Goal: Task Accomplishment & Management: Manage account settings

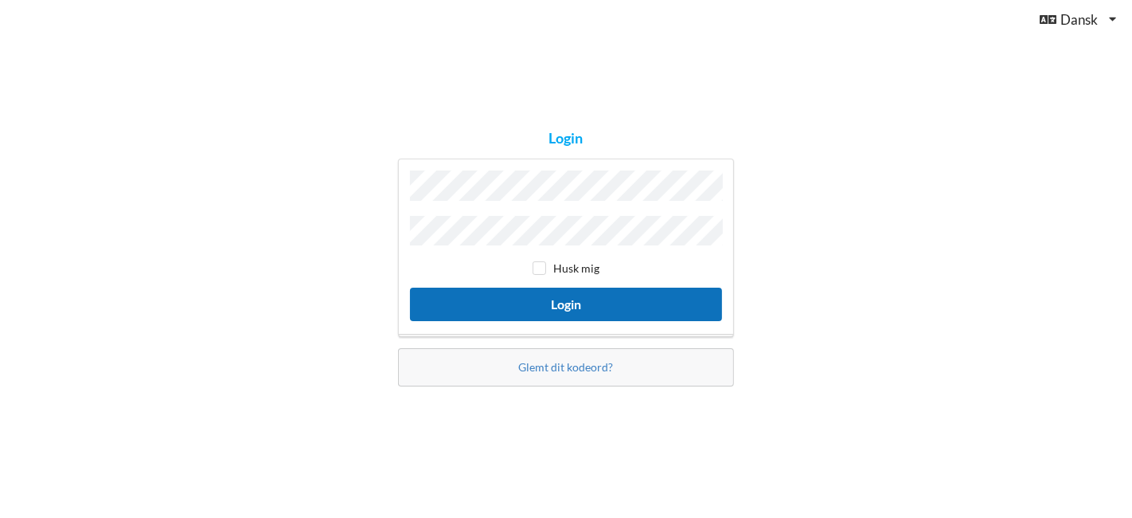
click at [569, 299] on button "Login" at bounding box center [566, 303] width 312 height 33
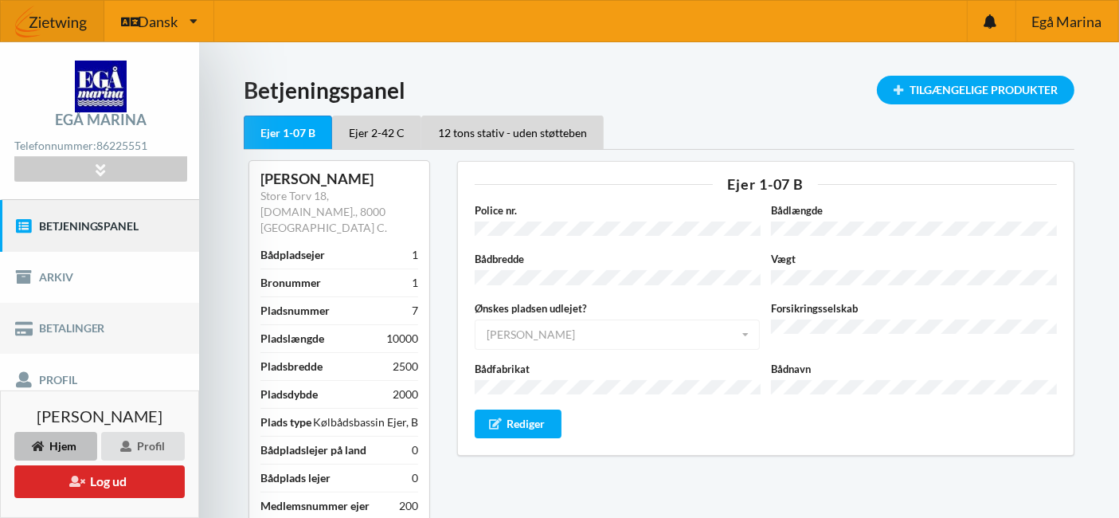
click at [69, 325] on link "Betalinger" at bounding box center [99, 328] width 199 height 51
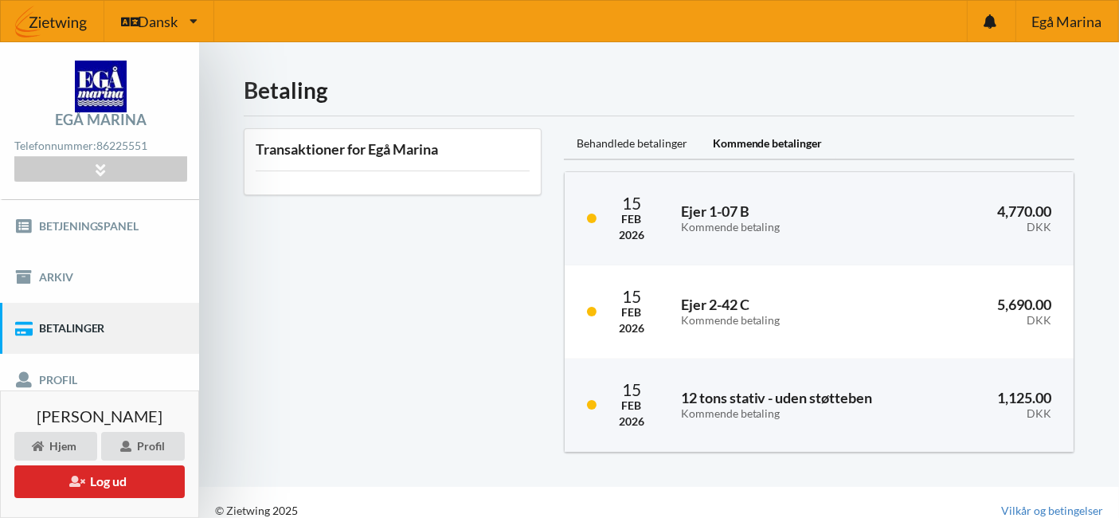
scroll to position [14, 0]
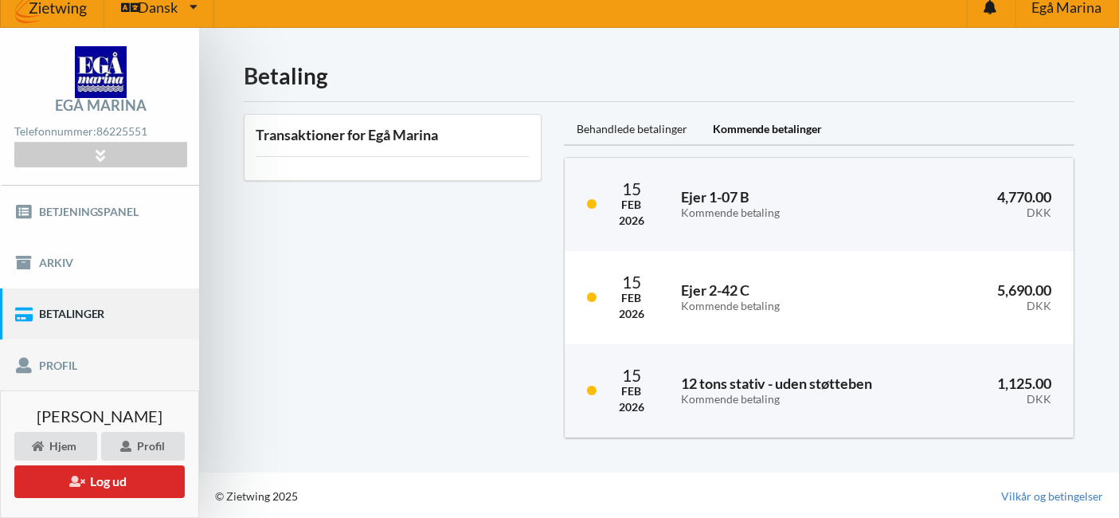
click at [65, 362] on link "Profil" at bounding box center [99, 364] width 199 height 51
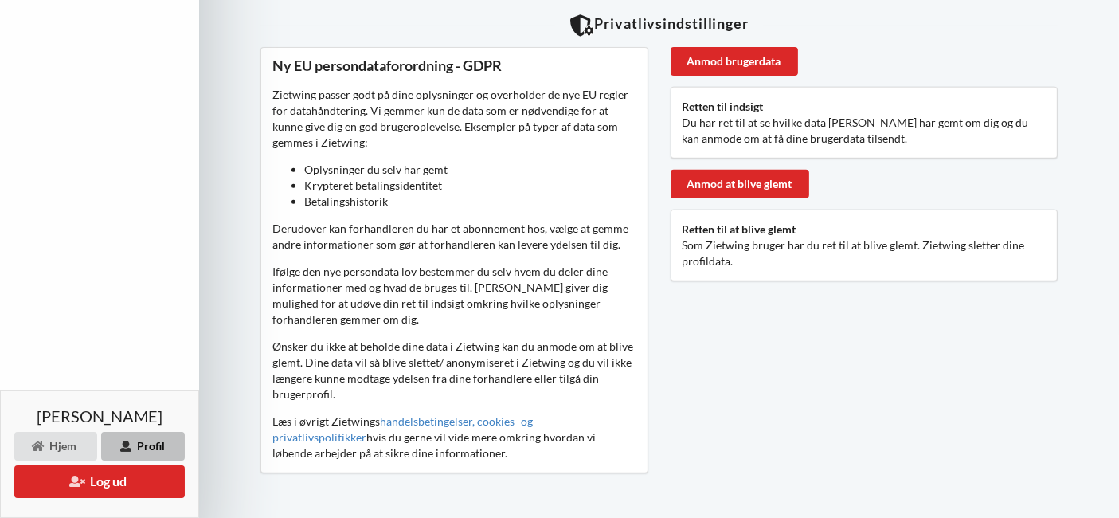
scroll to position [701, 0]
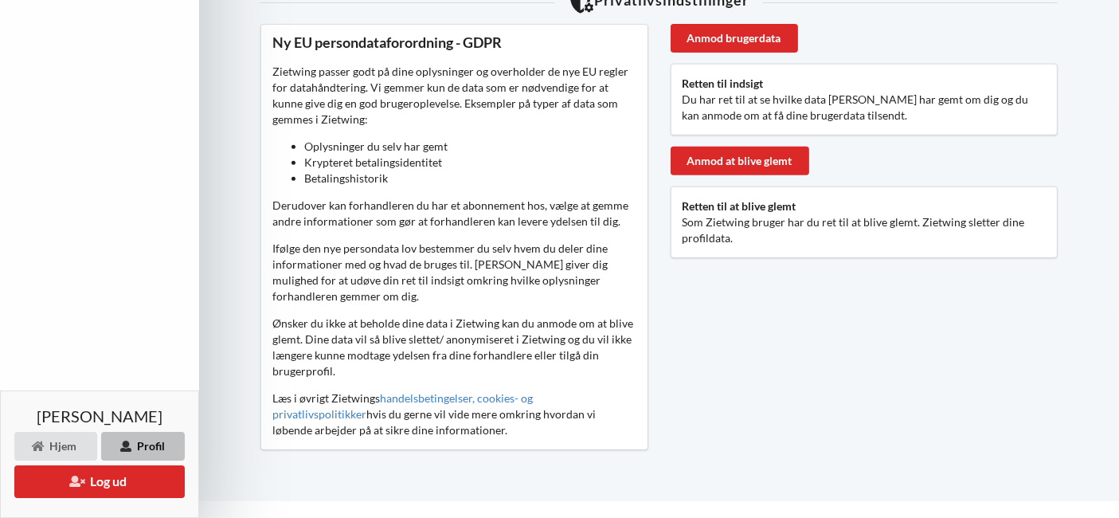
click at [162, 447] on div "Profil" at bounding box center [143, 446] width 84 height 29
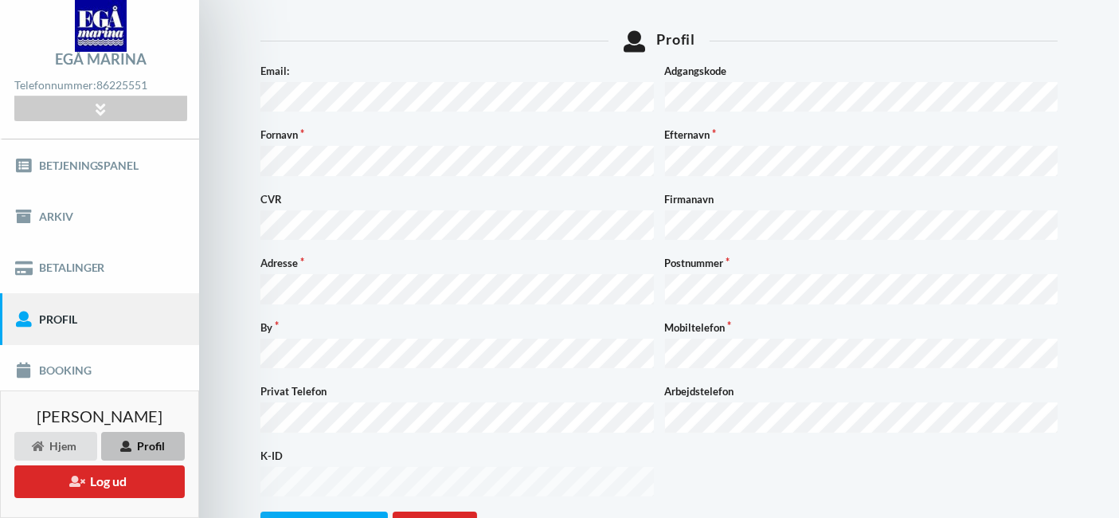
scroll to position [88, 0]
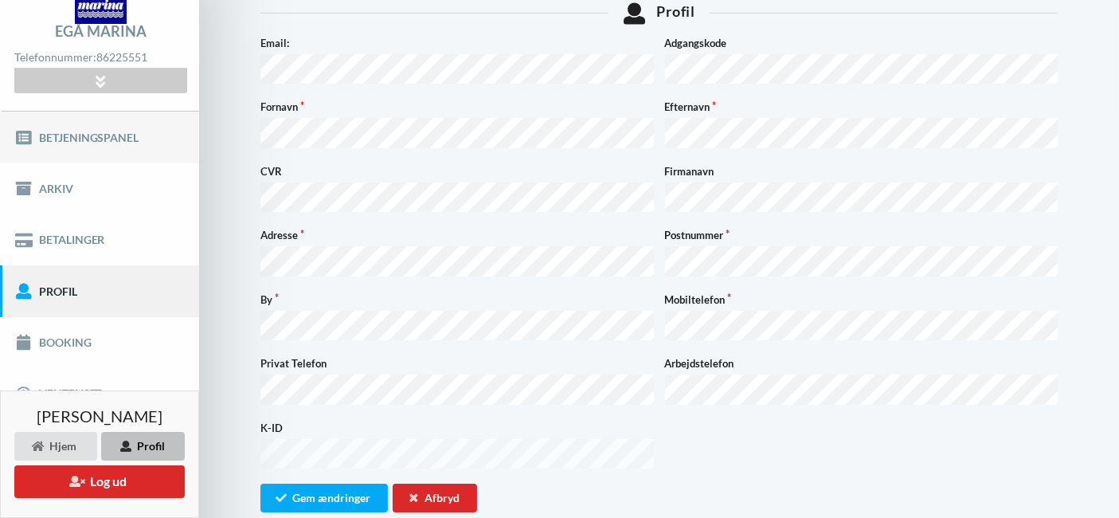
click at [106, 136] on link "Betjeningspanel" at bounding box center [99, 136] width 199 height 51
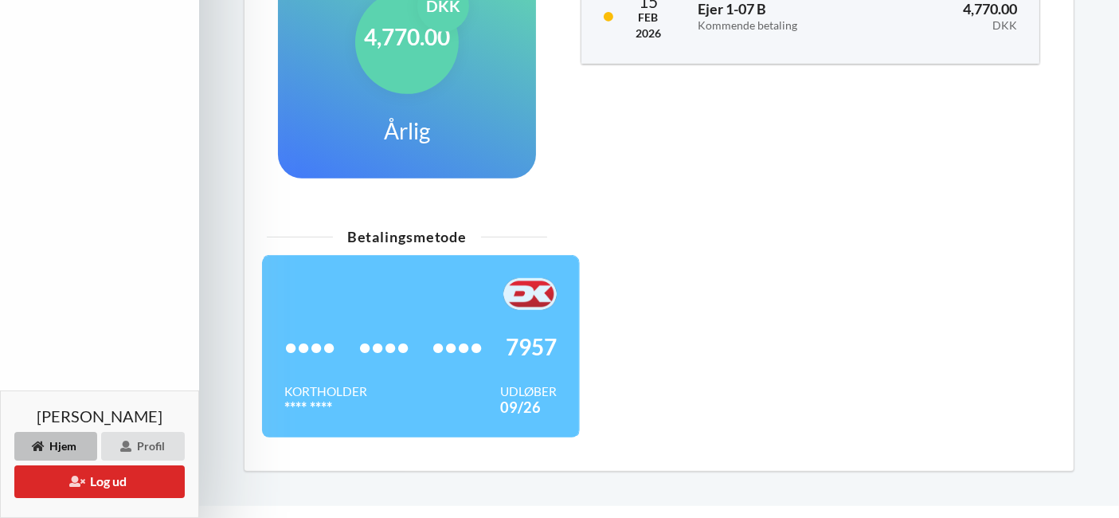
scroll to position [753, 0]
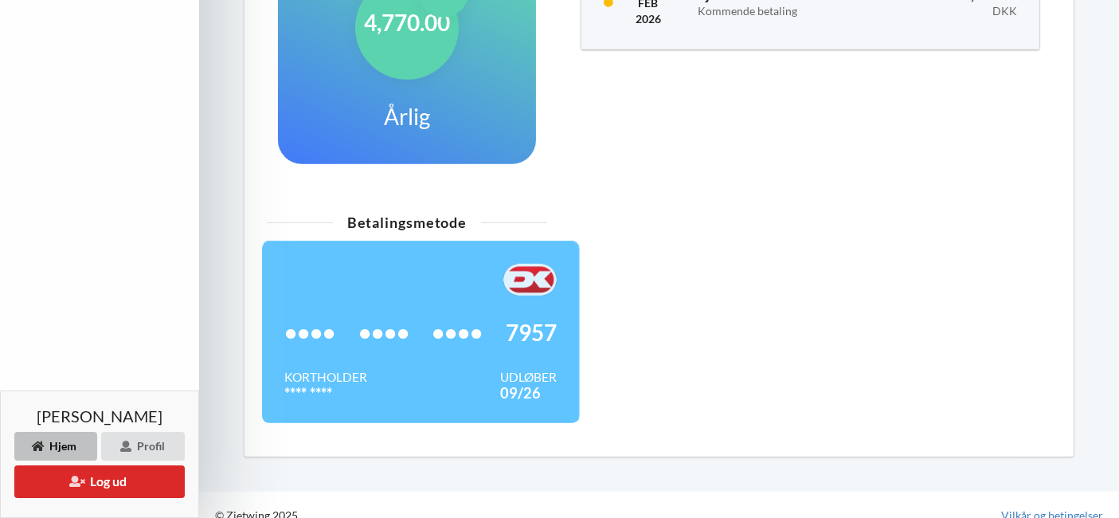
click at [378, 324] on span "••••" at bounding box center [383, 332] width 51 height 16
click at [308, 369] on div "Kortholder" at bounding box center [325, 377] width 83 height 16
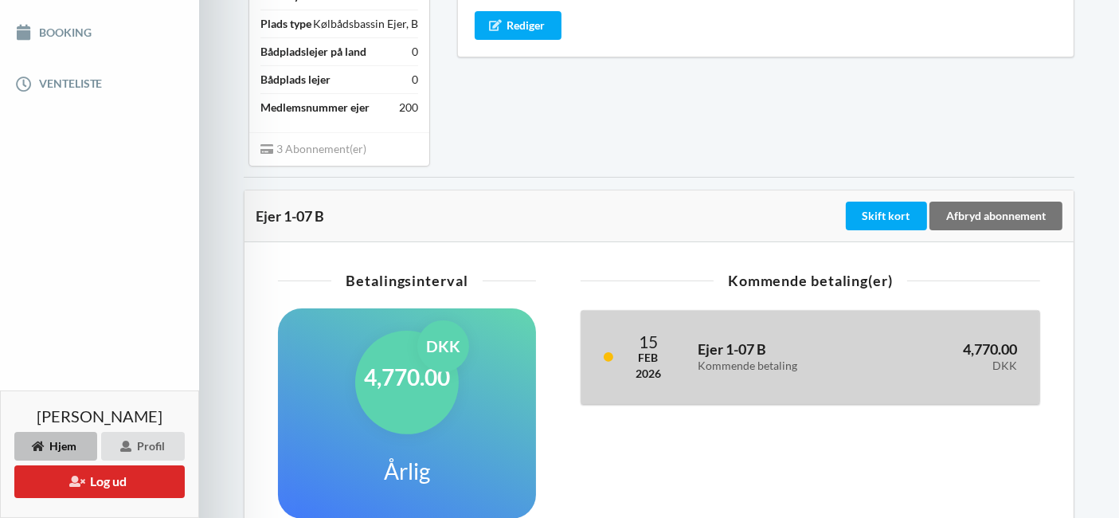
scroll to position [310, 0]
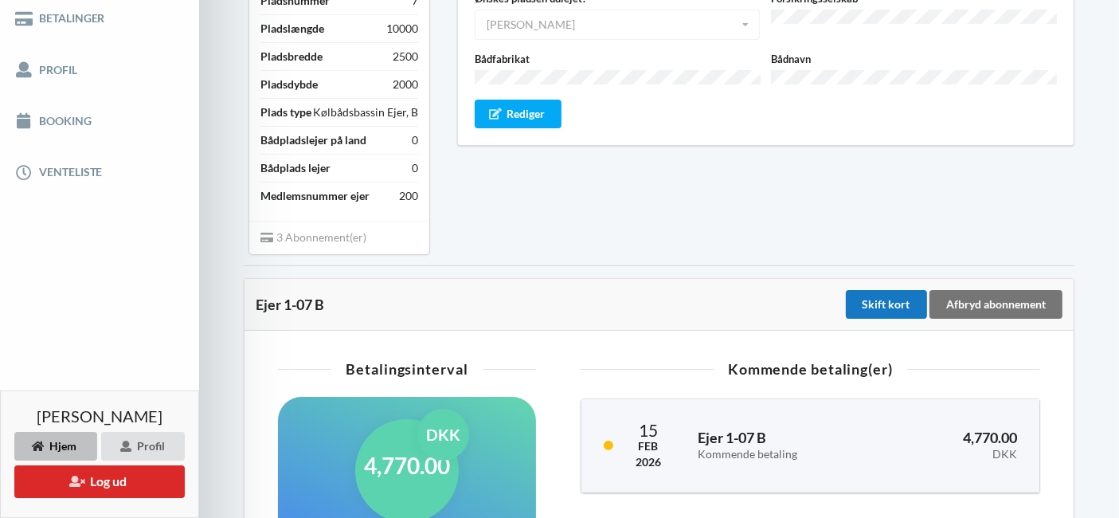
click at [884, 290] on div "Skift kort" at bounding box center [886, 304] width 81 height 29
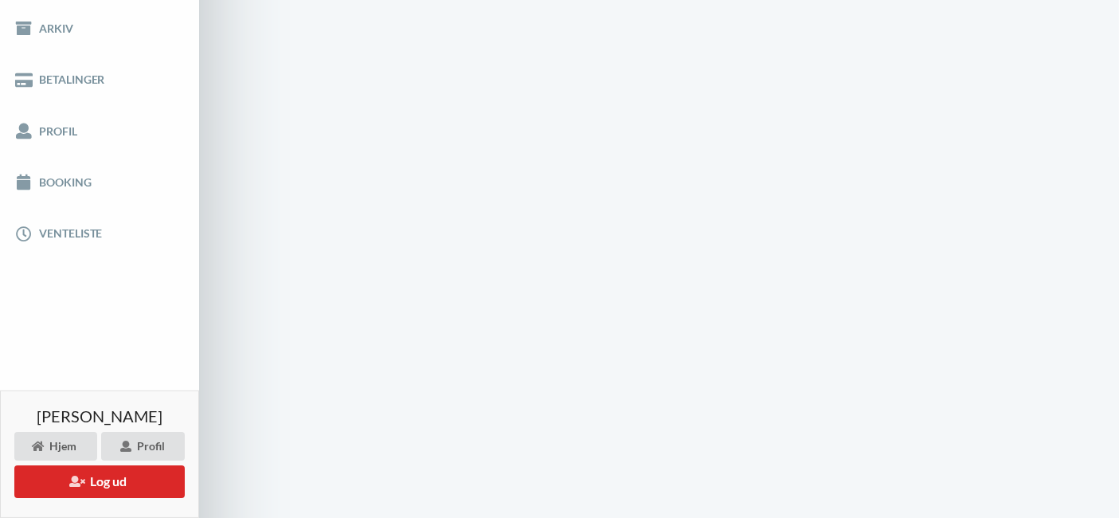
scroll to position [88, 0]
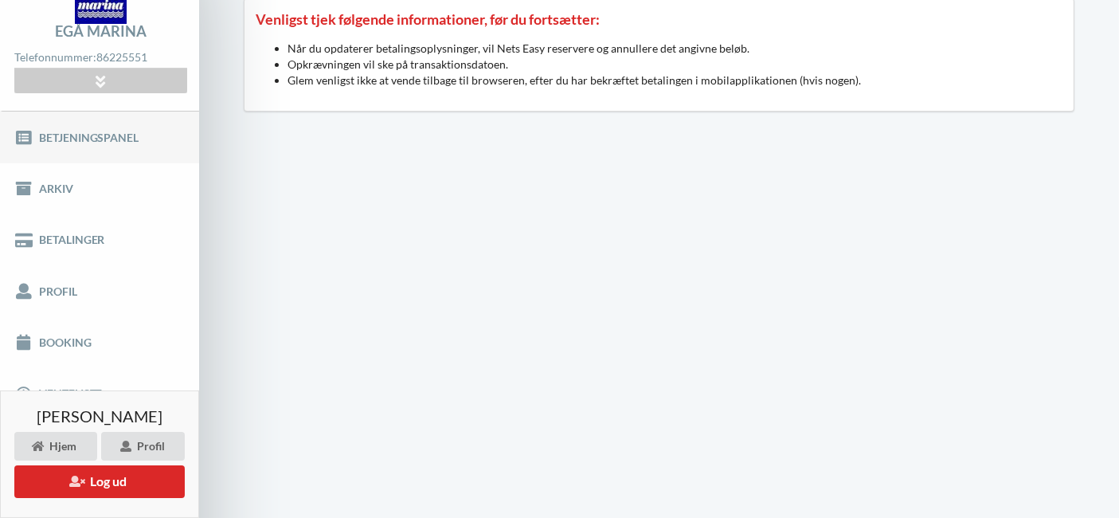
click at [97, 131] on link "Betjeningspanel" at bounding box center [99, 136] width 199 height 51
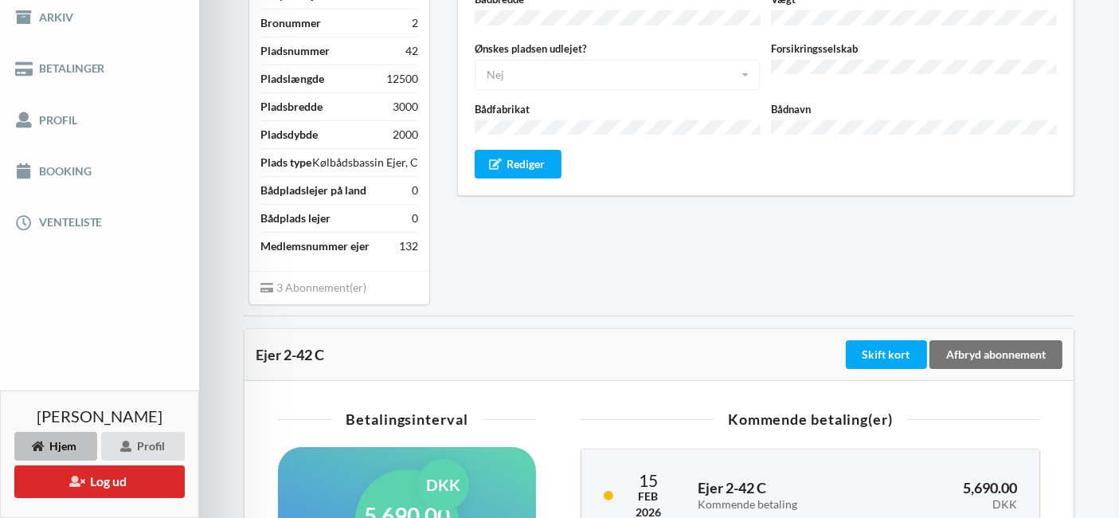
scroll to position [354, 0]
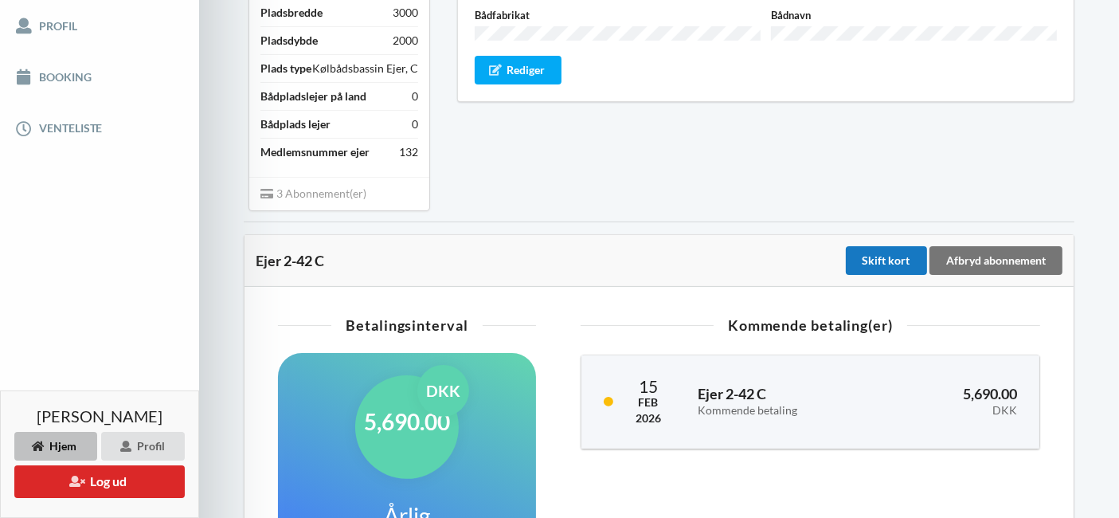
click at [900, 246] on div "Skift kort" at bounding box center [886, 260] width 81 height 29
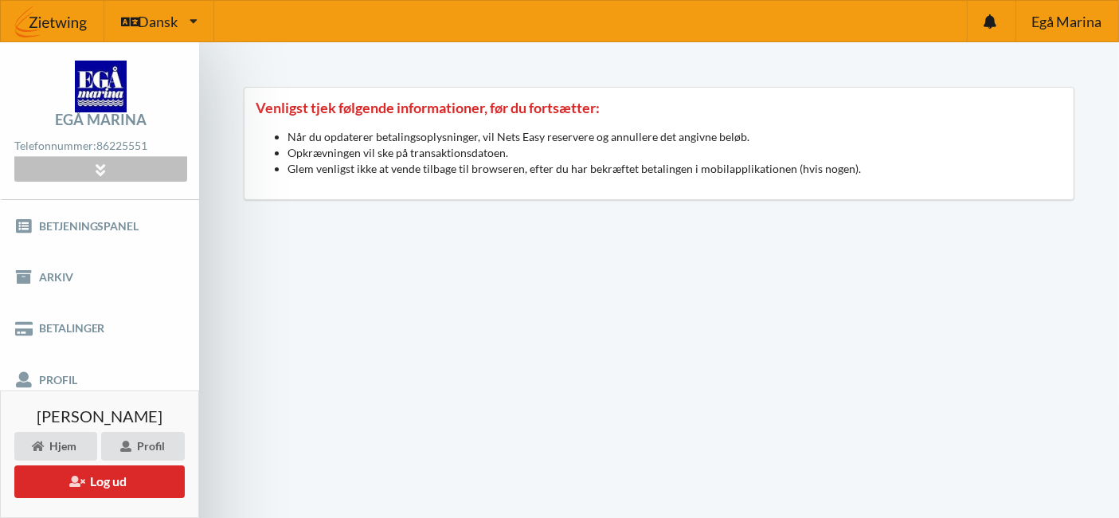
click at [118, 179] on div at bounding box center [100, 169] width 172 height 25
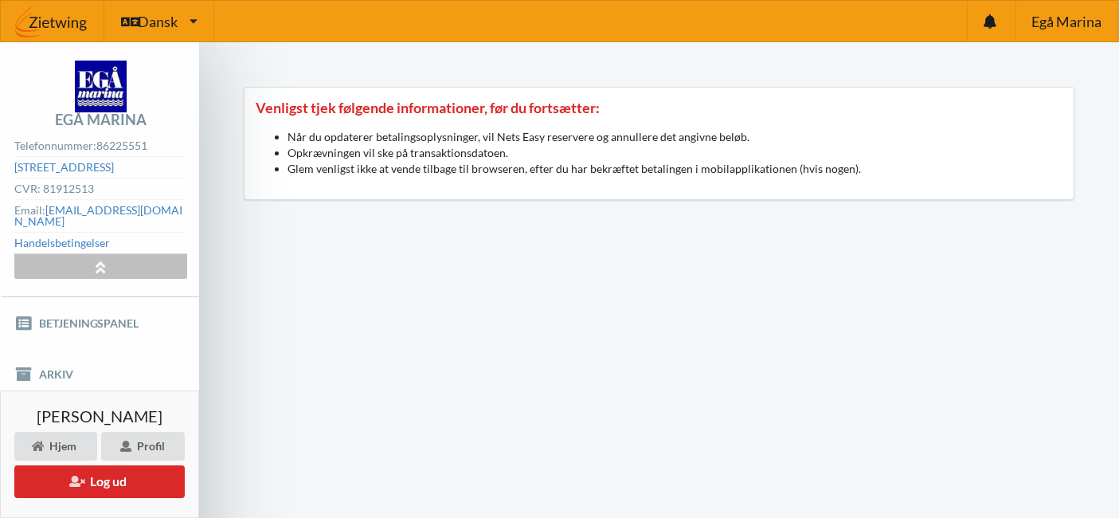
click at [105, 260] on icon at bounding box center [101, 267] width 18 height 14
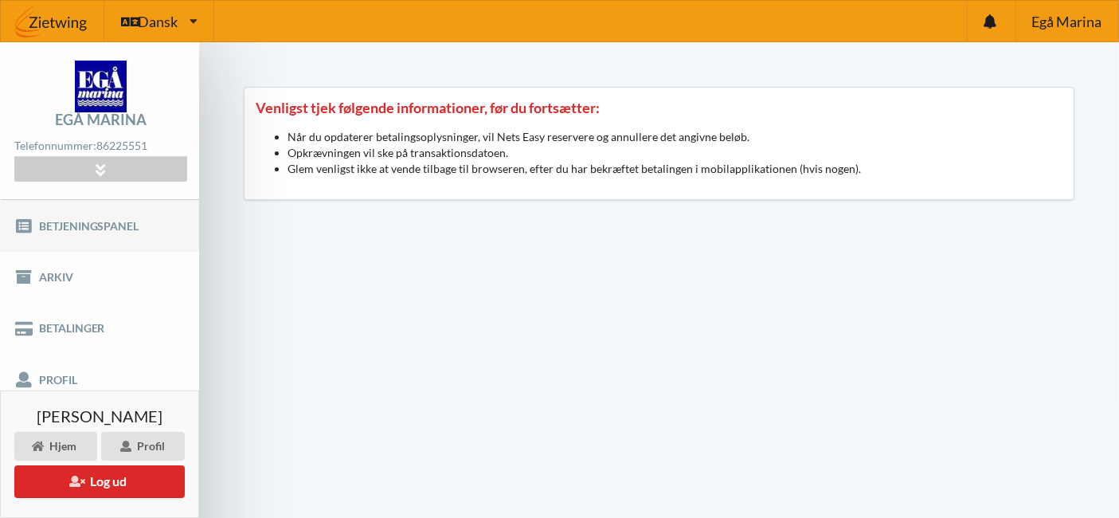
click at [95, 221] on link "Betjeningspanel" at bounding box center [99, 225] width 199 height 51
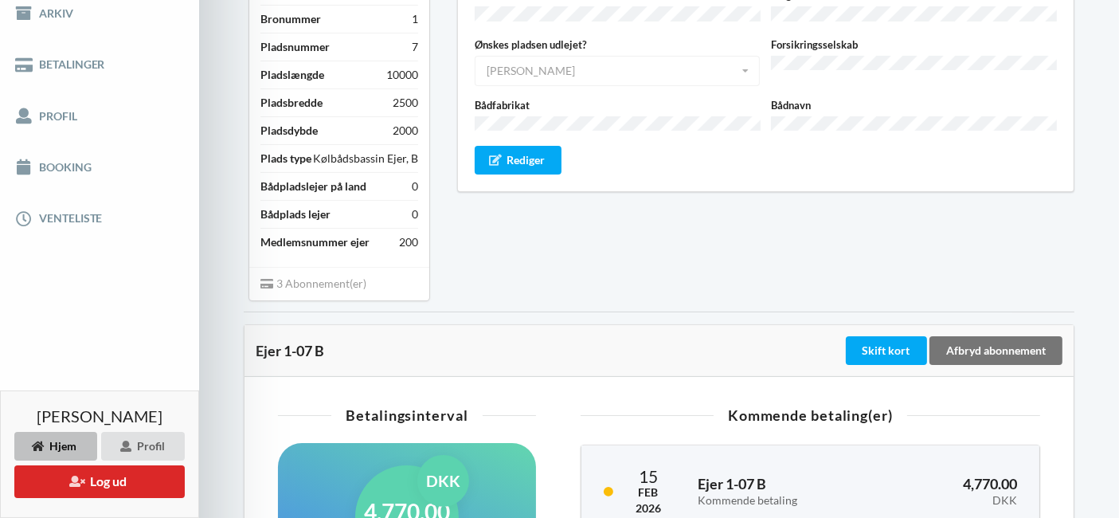
scroll to position [265, 0]
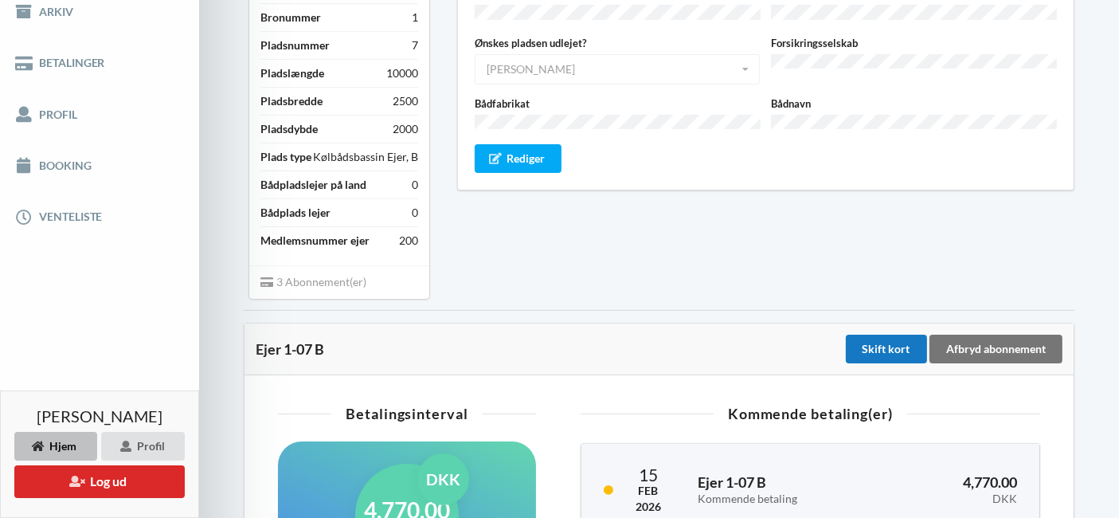
click at [896, 334] on div "Skift kort" at bounding box center [886, 348] width 81 height 29
